Goal: Task Accomplishment & Management: Manage account settings

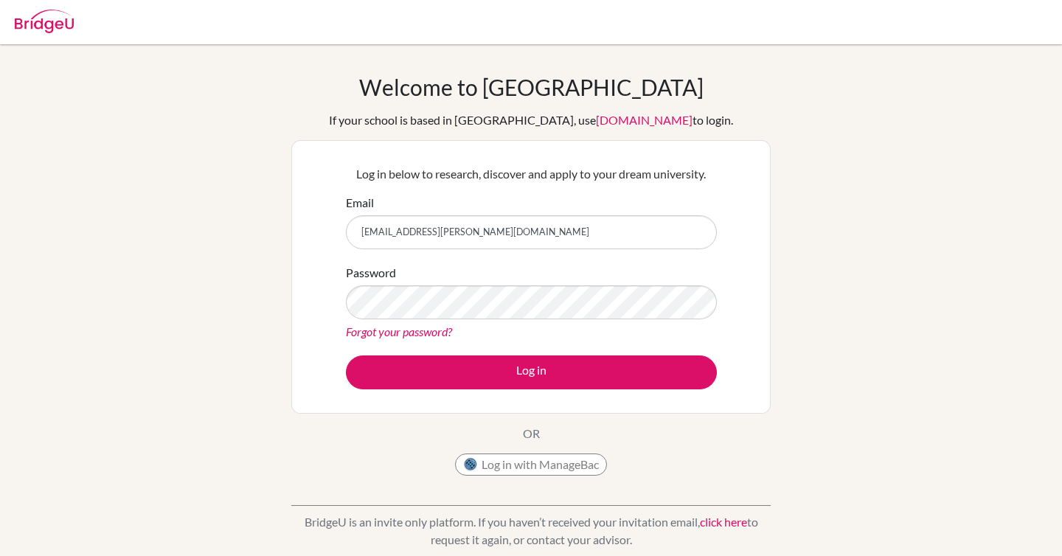
drag, startPoint x: 582, startPoint y: 231, endPoint x: 392, endPoint y: 228, distance: 189.5
click at [392, 228] on input "agastya.sivanandan@inventureacademy.com" at bounding box center [531, 232] width 371 height 34
type input "agastyasivanandan2007@gmail.con"
click at [558, 461] on button "Log in with ManageBac" at bounding box center [531, 464] width 152 height 22
click at [566, 471] on button "Log in with ManageBac" at bounding box center [531, 464] width 152 height 22
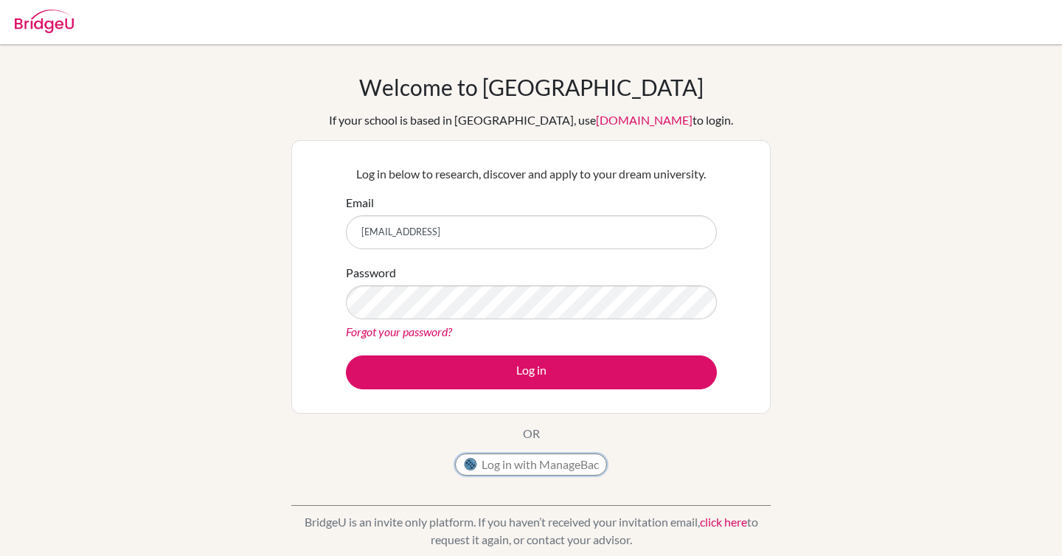
click at [568, 467] on button "Log in with ManageBac" at bounding box center [531, 464] width 152 height 22
click at [356, 349] on form "Email agastyasivanandan2007@gmail.con Password Forgot your password? Log in" at bounding box center [531, 291] width 371 height 195
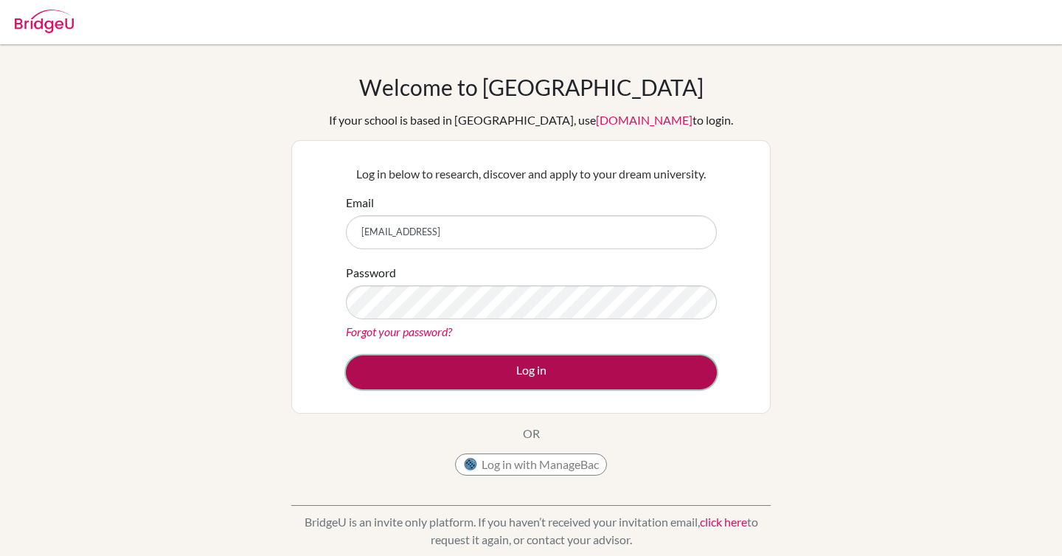
click at [386, 366] on button "Log in" at bounding box center [531, 372] width 371 height 34
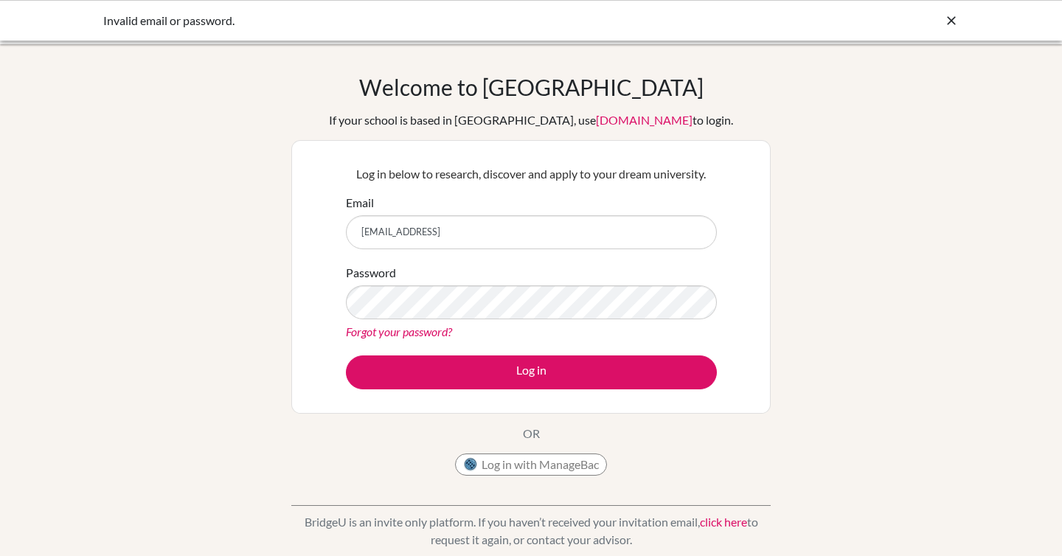
click at [394, 330] on link "Forgot your password?" at bounding box center [399, 331] width 106 height 14
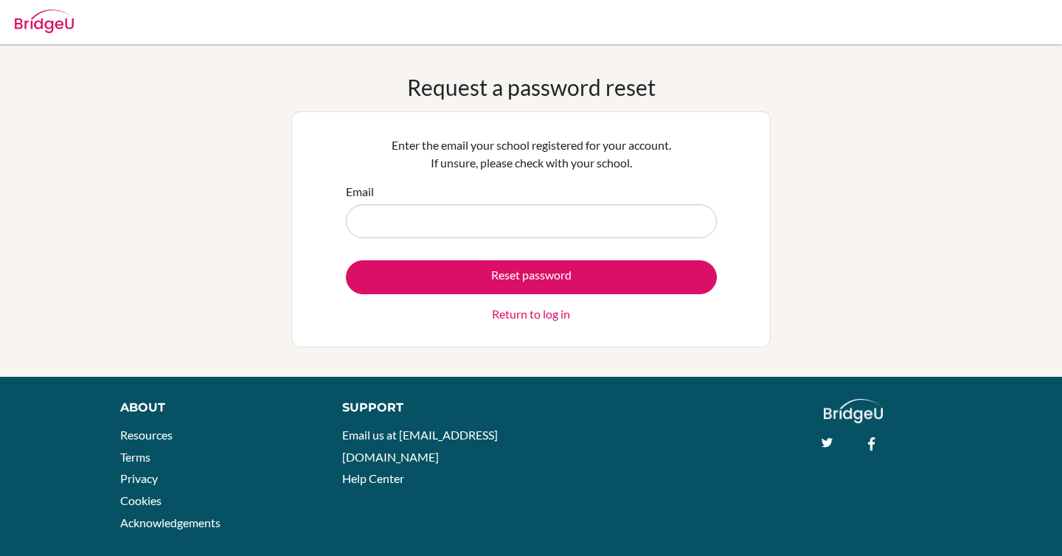
click at [436, 217] on input "Email" at bounding box center [531, 221] width 371 height 34
click at [419, 178] on div "Enter the email your school registered for your account. If unsure, please chec…" at bounding box center [530, 229] width 389 height 205
click at [399, 212] on input "Email" at bounding box center [531, 221] width 371 height 34
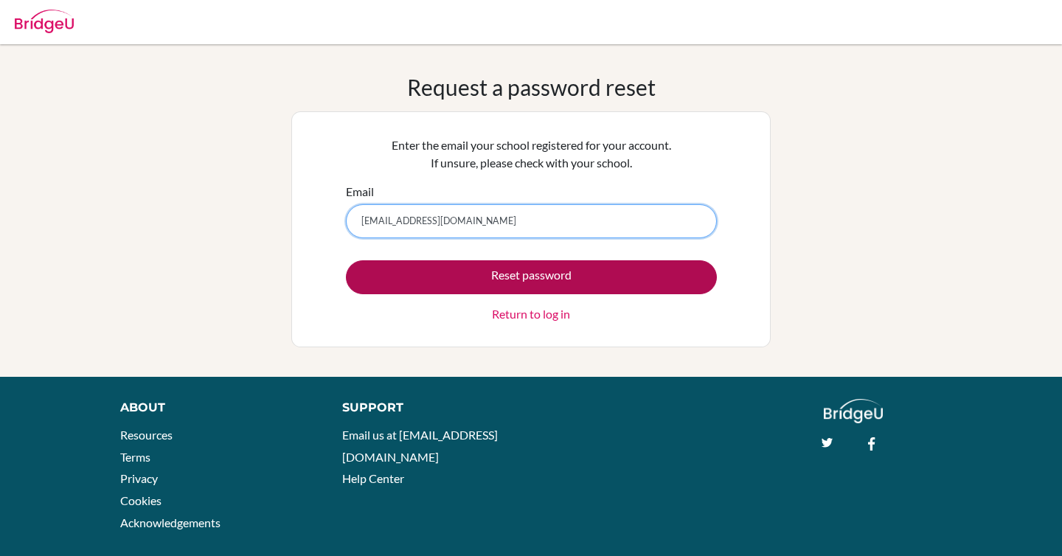
type input "agastyasivanandan2007@gmail.com"
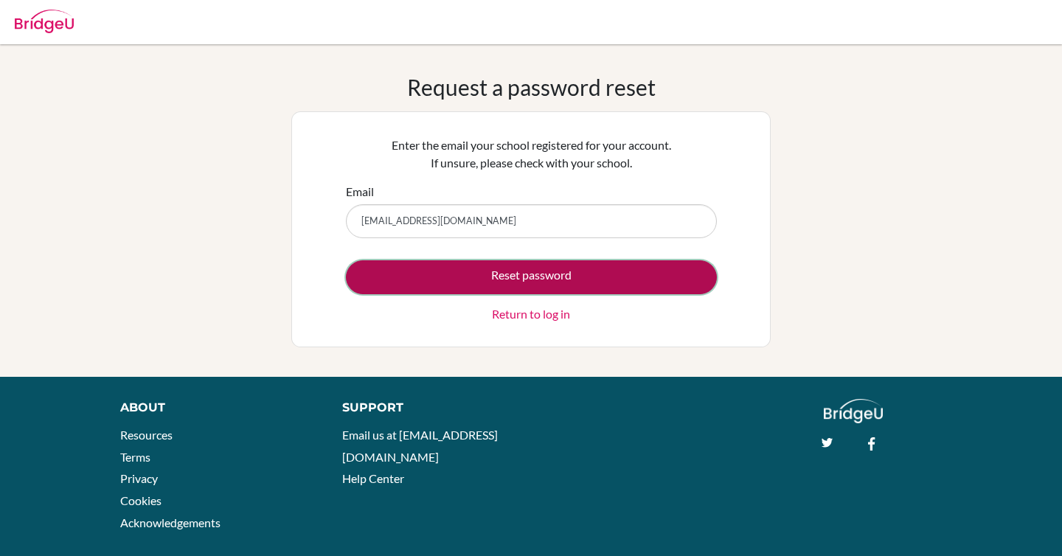
click at [391, 267] on button "Reset password" at bounding box center [531, 277] width 371 height 34
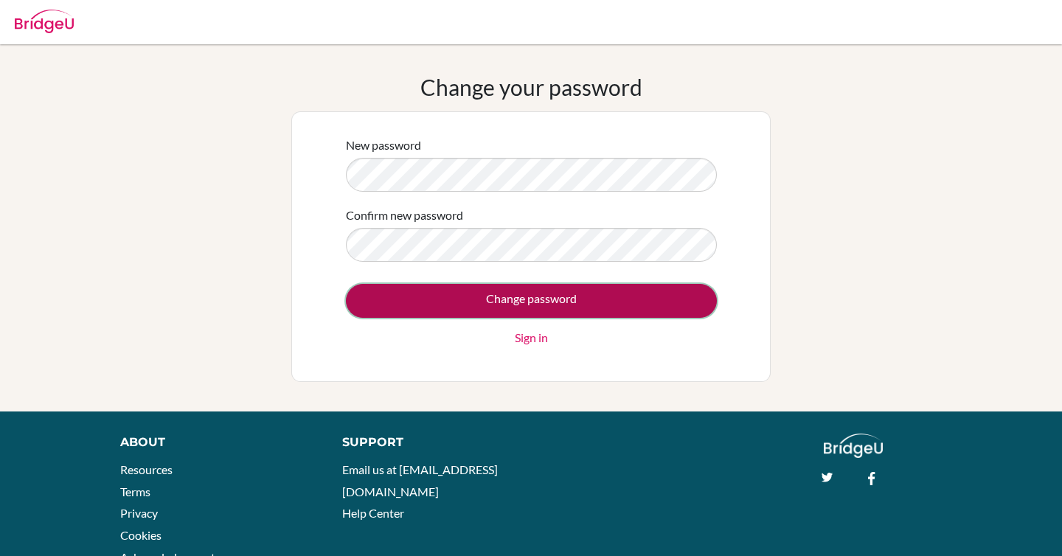
click at [367, 298] on input "Change password" at bounding box center [531, 301] width 371 height 34
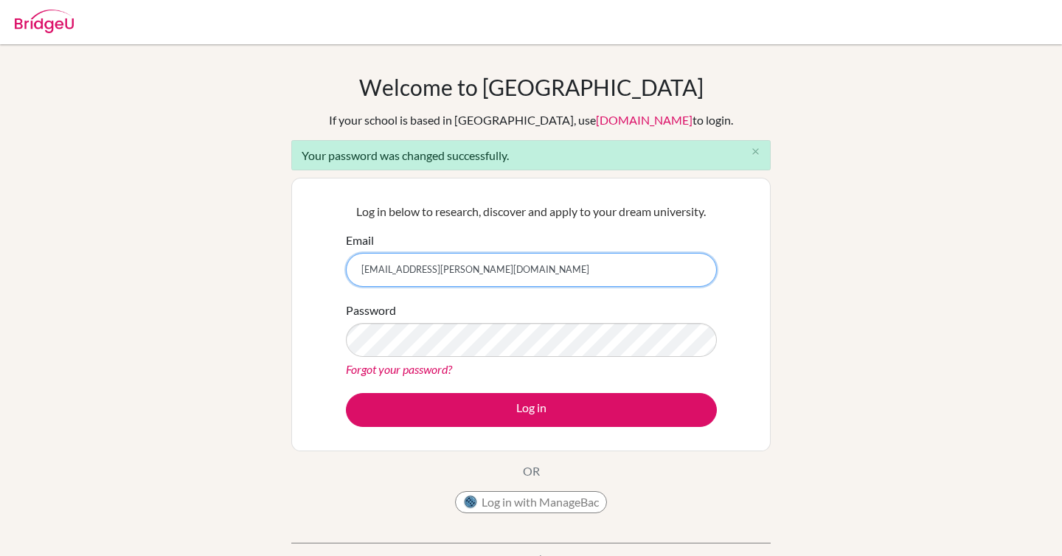
drag, startPoint x: 550, startPoint y: 276, endPoint x: 374, endPoint y: 260, distance: 176.9
click at [382, 268] on input "[EMAIL_ADDRESS][PERSON_NAME][DOMAIN_NAME]" at bounding box center [531, 270] width 371 height 34
type input "a"
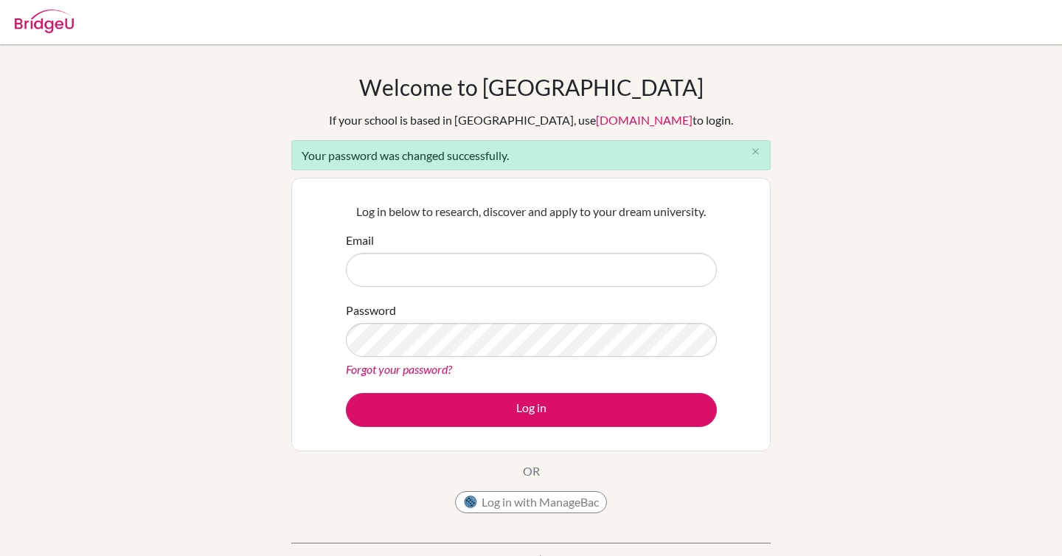
click at [913, 64] on div "Welcome to [GEOGRAPHIC_DATA] If your school is based in [GEOGRAPHIC_DATA], use …" at bounding box center [531, 333] width 1062 height 579
click at [891, 32] on div at bounding box center [530, 22] width 1047 height 44
click at [571, 270] on input "Email" at bounding box center [531, 270] width 371 height 34
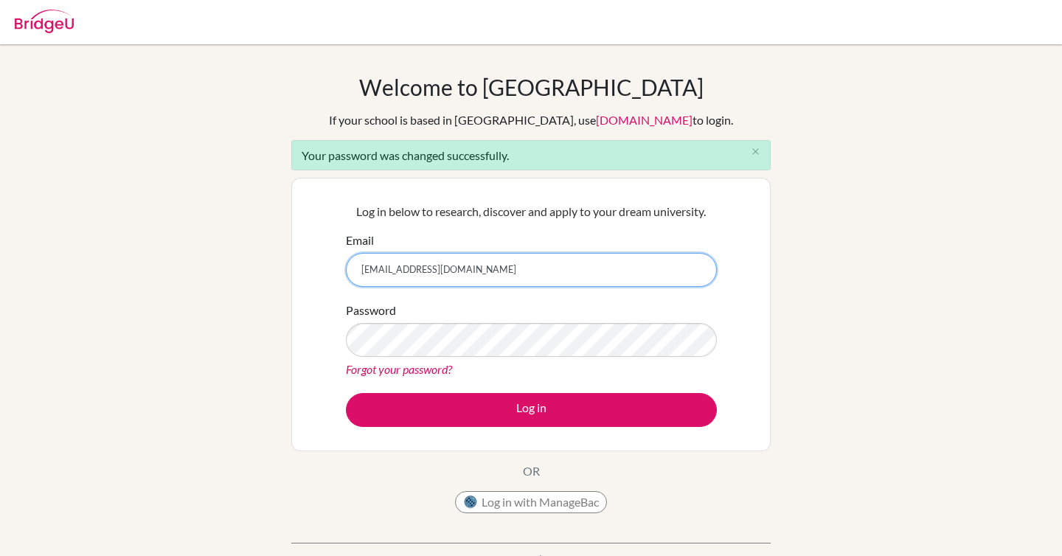
type input "agastyasivanandan2007@gmail.com"
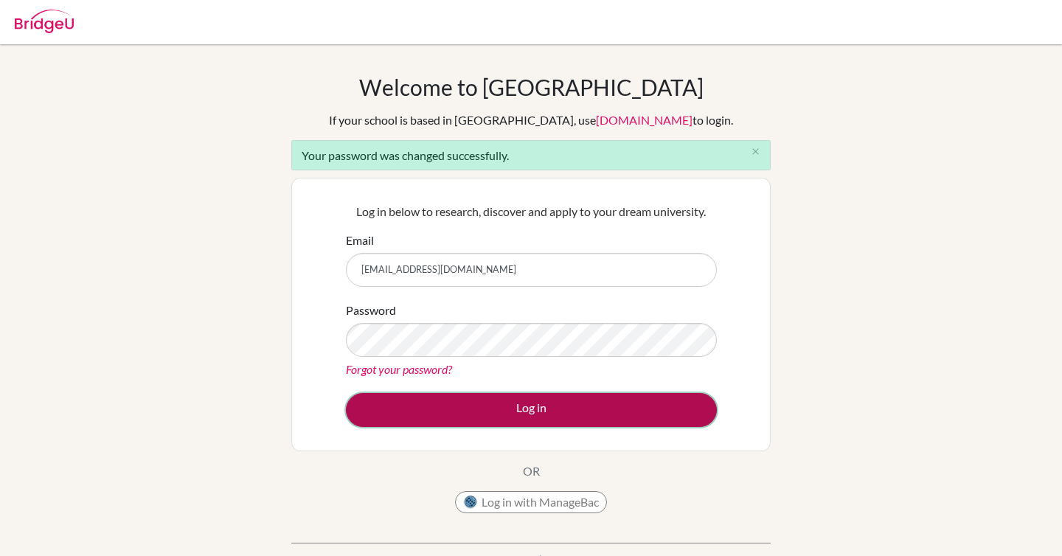
click at [383, 407] on button "Log in" at bounding box center [531, 410] width 371 height 34
